Goal: Task Accomplishment & Management: Manage account settings

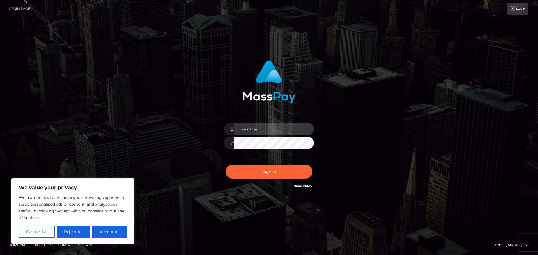
click at [254, 132] on input "text" at bounding box center [274, 129] width 80 height 13
type input "Philip.Silversocial"
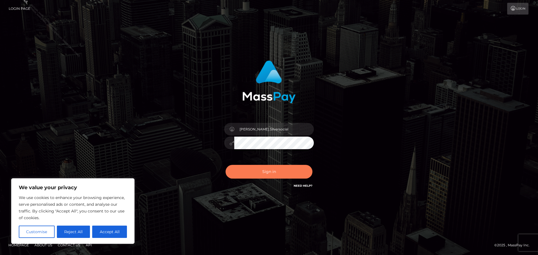
click at [275, 168] on button "Sign in" at bounding box center [269, 172] width 87 height 14
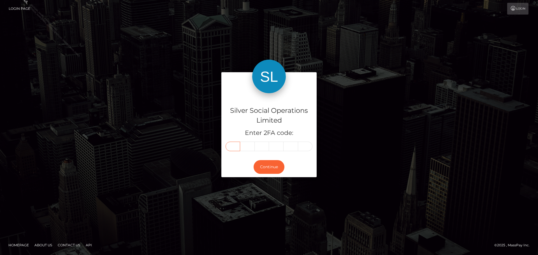
click at [235, 144] on input "text" at bounding box center [233, 147] width 15 height 10
type input "2"
type input "7"
type input "4"
type input "9"
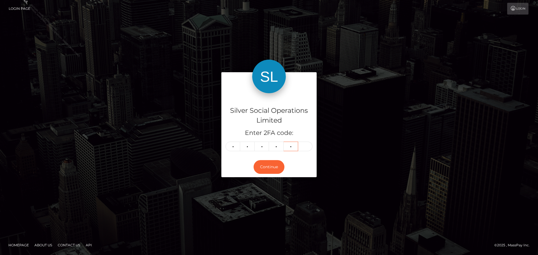
type input "6"
type input "9"
